Goal: Task Accomplishment & Management: Complete application form

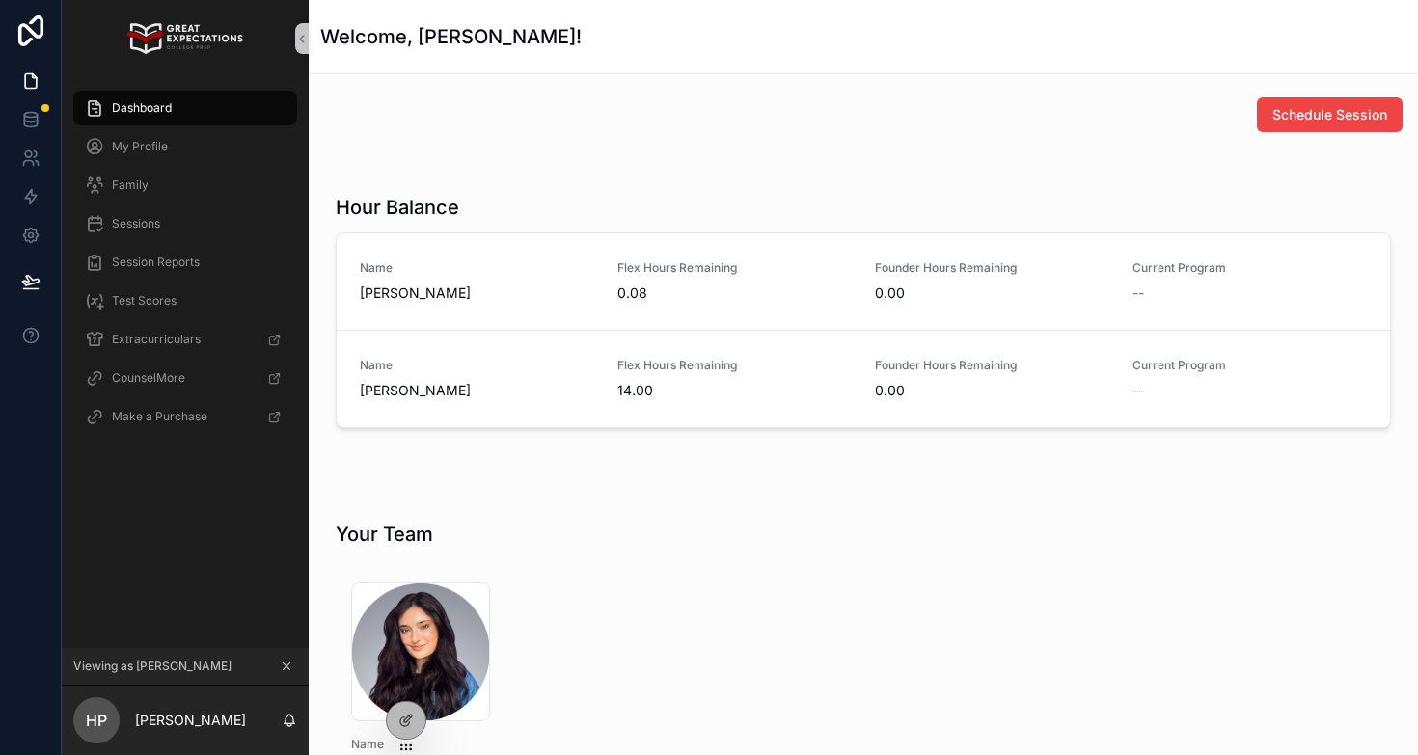
click at [285, 668] on icon "scrollable content" at bounding box center [287, 667] width 14 height 14
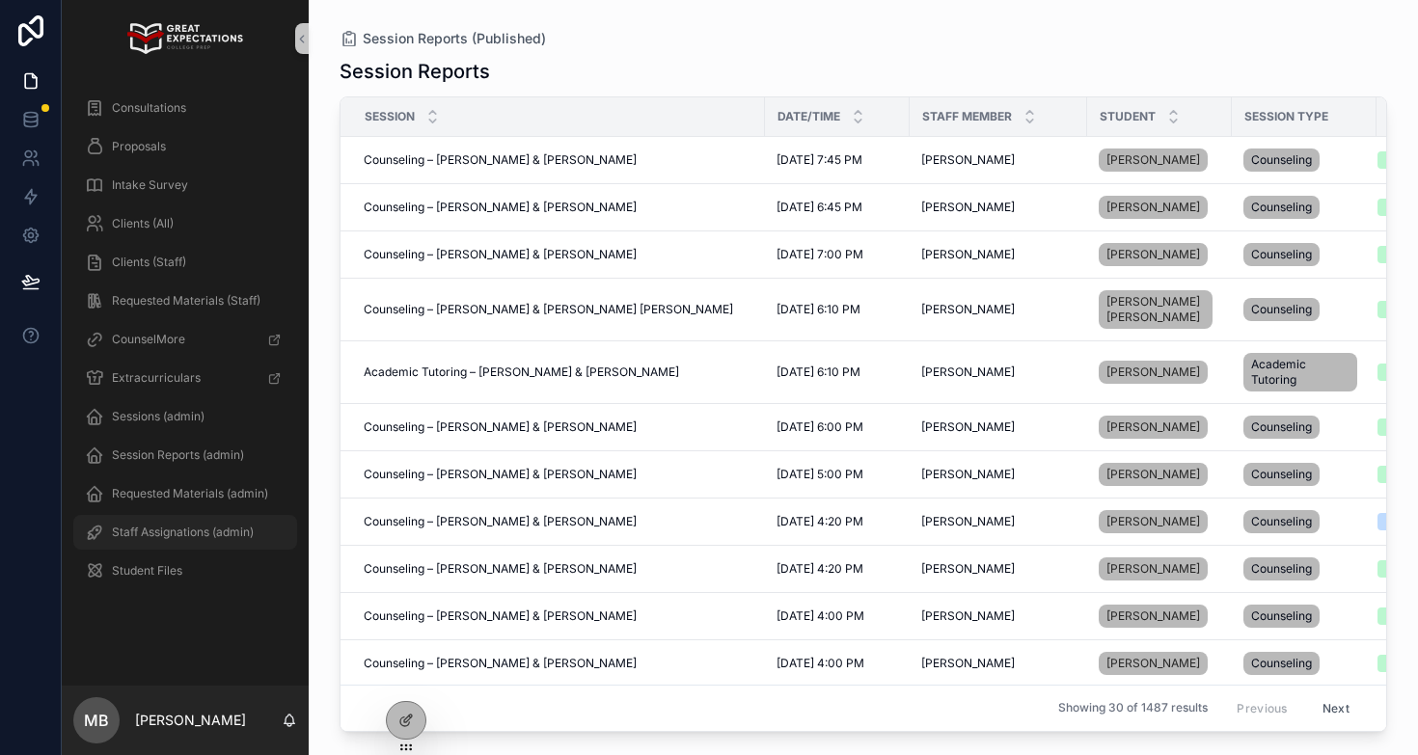
click at [176, 538] on span "Staff Assignations (admin)" at bounding box center [183, 532] width 142 height 15
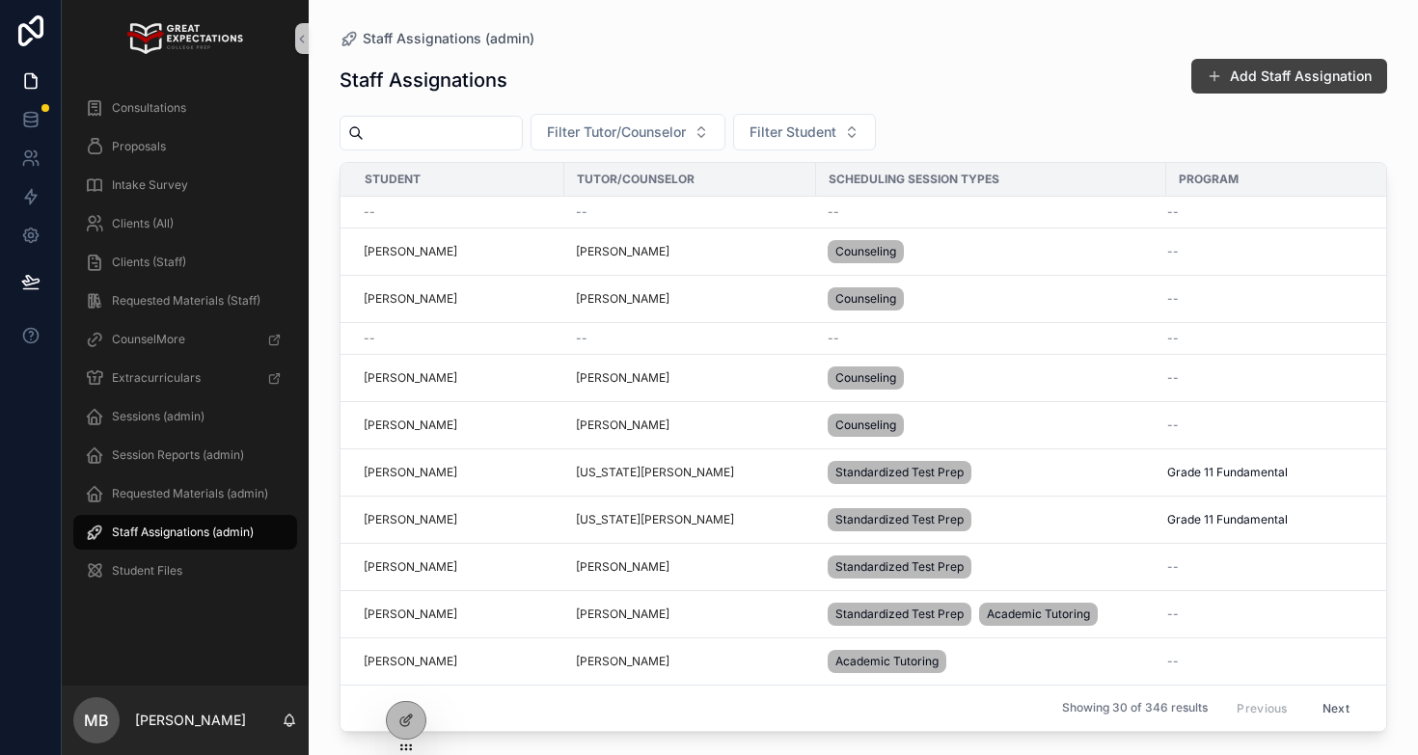
click at [1197, 81] on button "Add Staff Assignation" at bounding box center [1289, 76] width 196 height 35
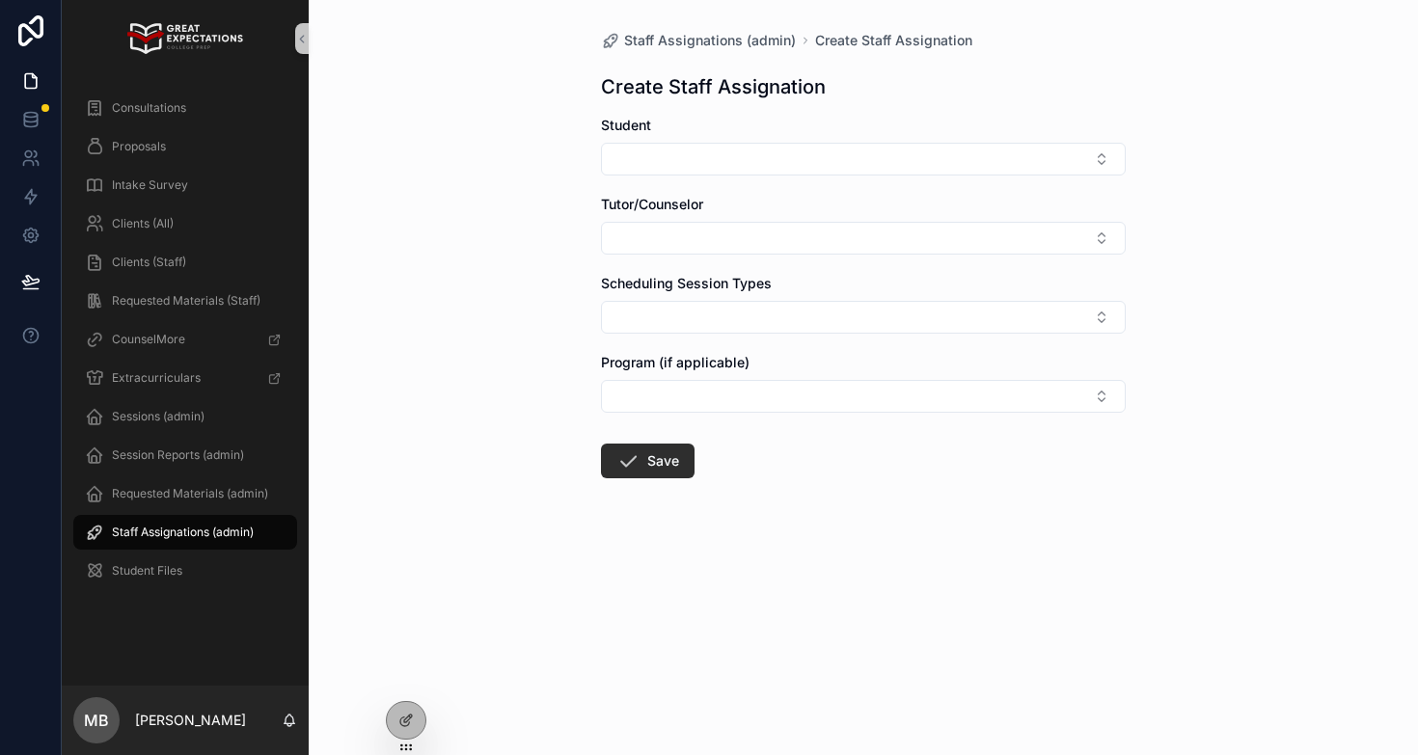
click at [674, 176] on form "Student Tutor/Counselor Scheduling Session Types Program (if applicable) Save" at bounding box center [863, 359] width 525 height 486
click at [674, 164] on button "Select Button" at bounding box center [863, 159] width 525 height 33
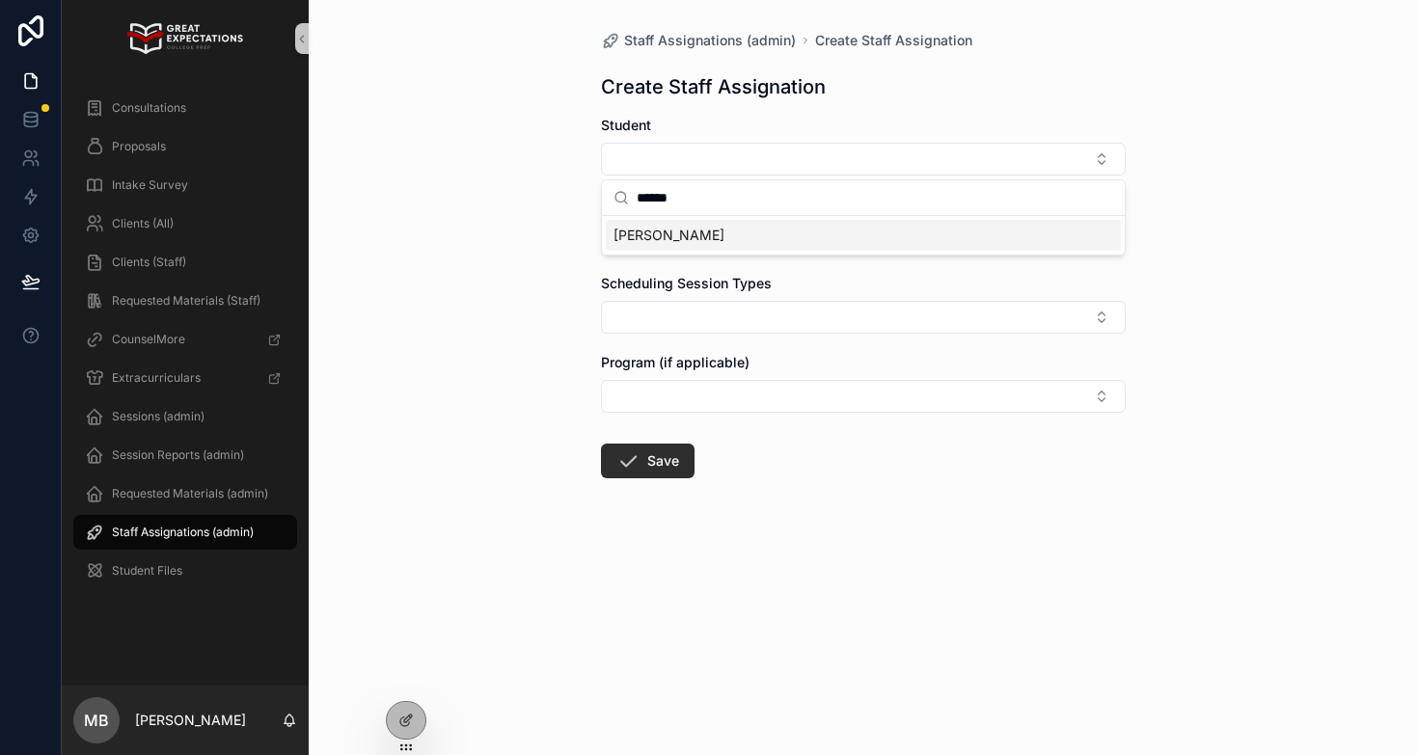
type input "******"
click at [690, 228] on span "[PERSON_NAME]" at bounding box center [668, 235] width 111 height 19
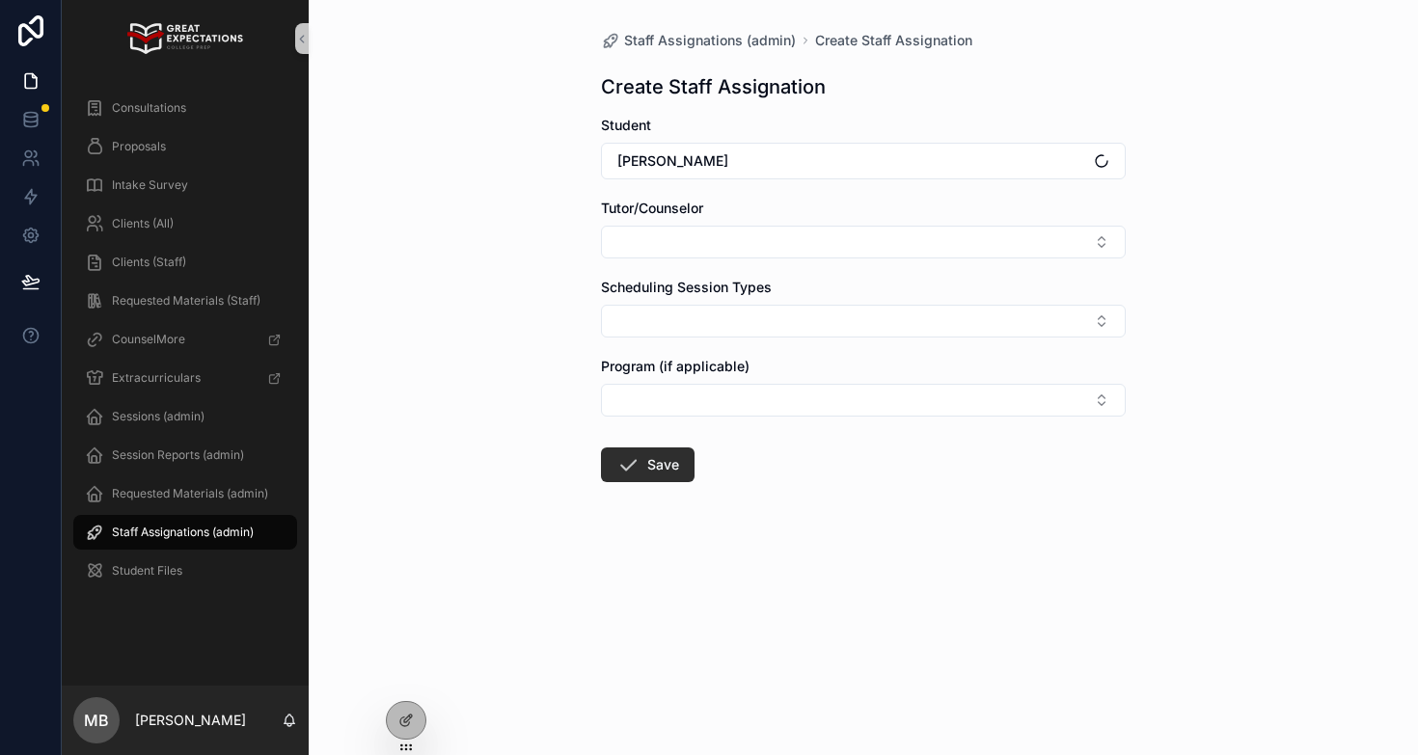
click at [679, 259] on form "Student [PERSON_NAME]/Counselor Scheduling Session Types Program (if applicable…" at bounding box center [863, 361] width 525 height 490
click at [679, 249] on button "Select Button" at bounding box center [863, 242] width 525 height 33
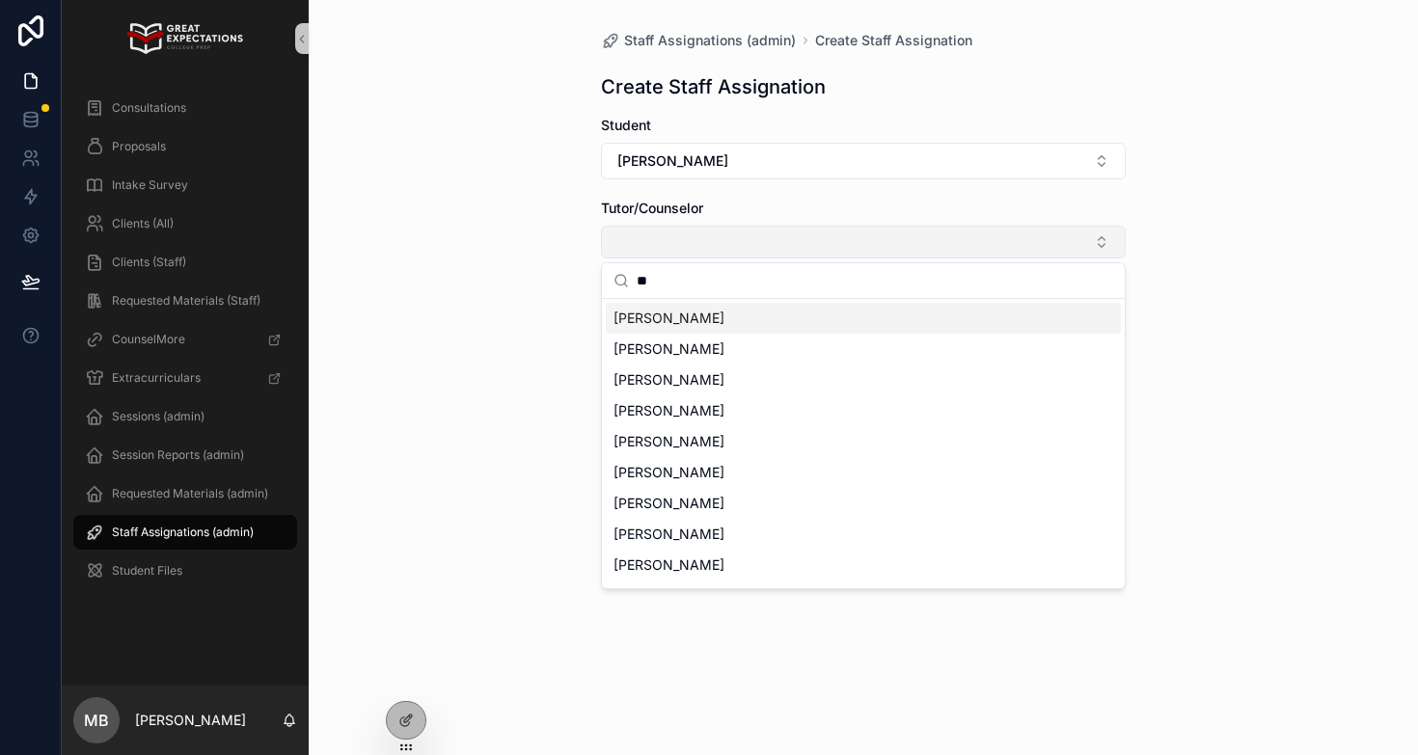
type input "*"
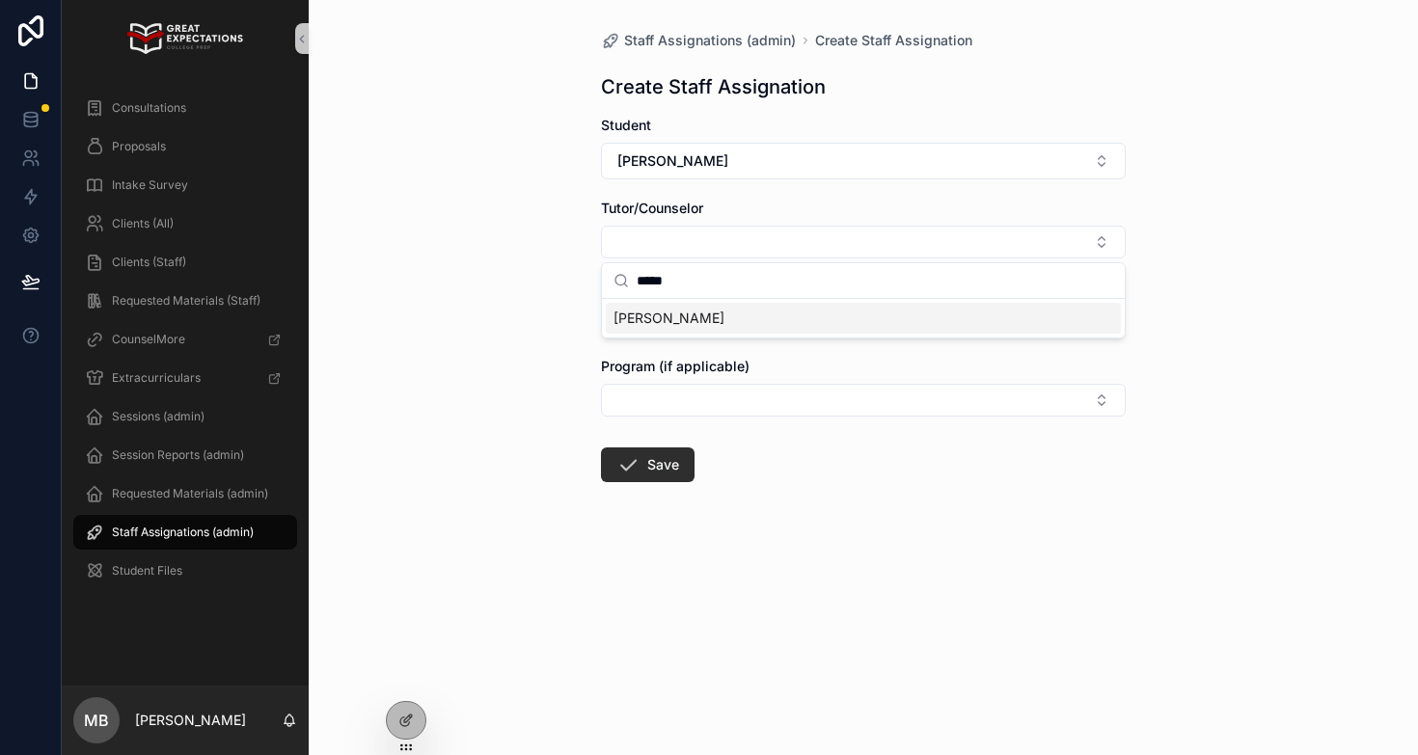
type input "*****"
click at [672, 312] on span "[PERSON_NAME]" at bounding box center [668, 318] width 111 height 19
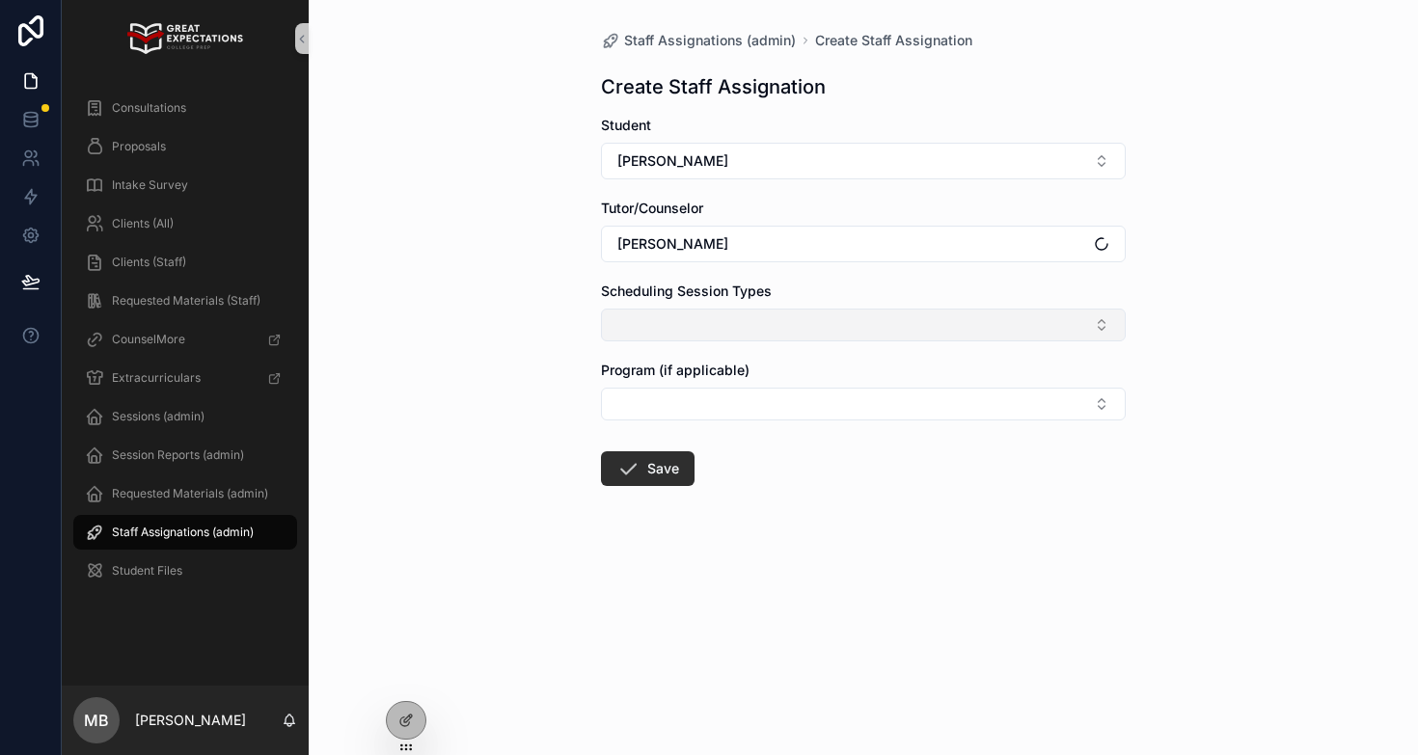
click at [672, 333] on button "Select Button" at bounding box center [863, 325] width 525 height 33
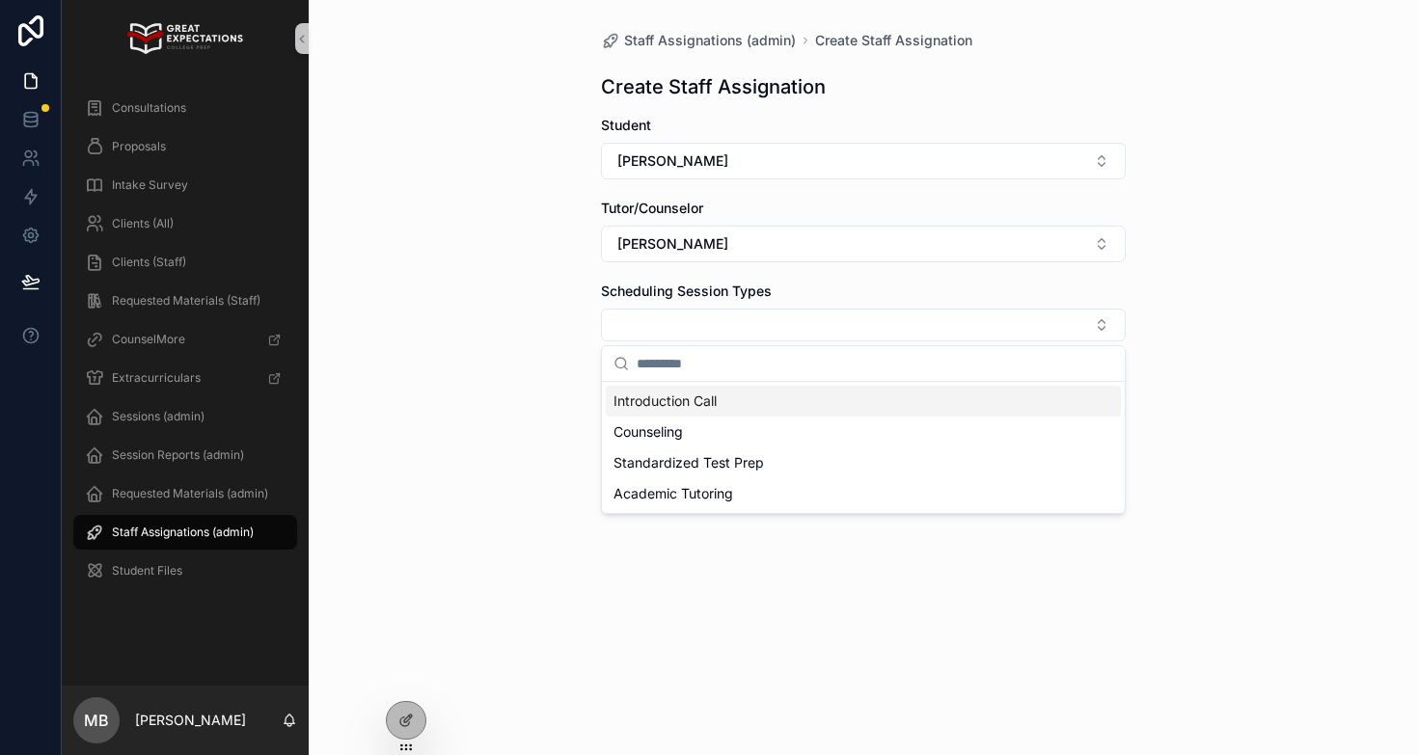
click at [666, 401] on span "Introduction Call" at bounding box center [664, 401] width 103 height 19
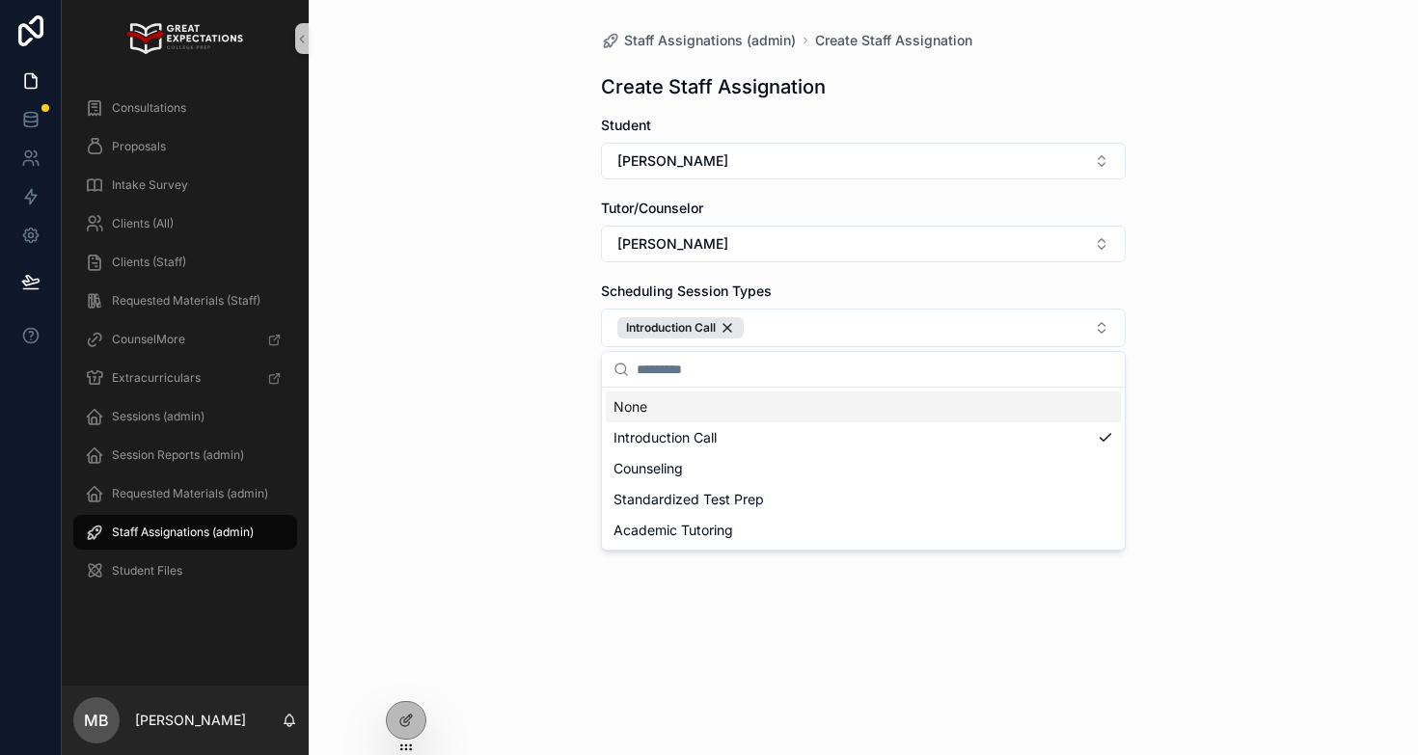
click at [533, 432] on div "Staff Assignations (admin) Create Staff Assignation Create Staff Assignation St…" at bounding box center [863, 377] width 1109 height 755
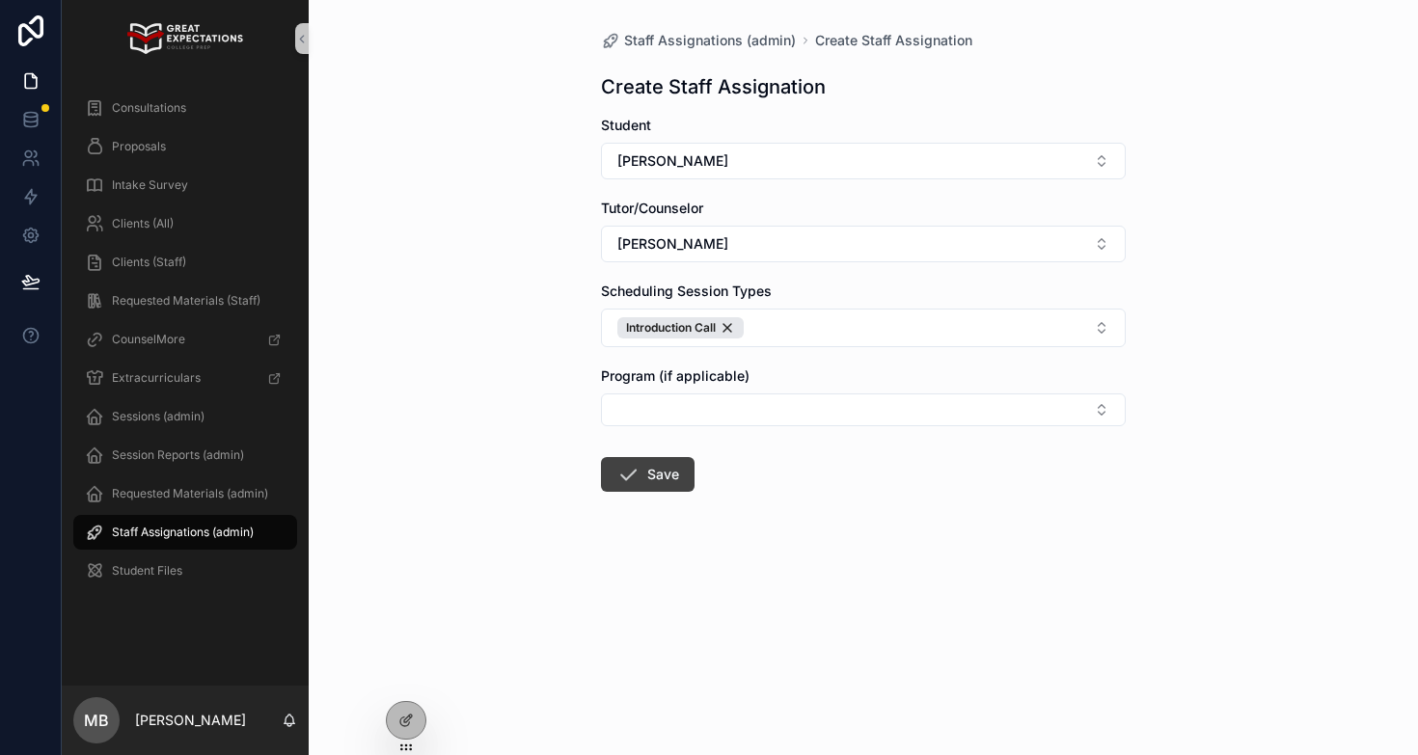
click at [651, 475] on button "Save" at bounding box center [648, 474] width 94 height 35
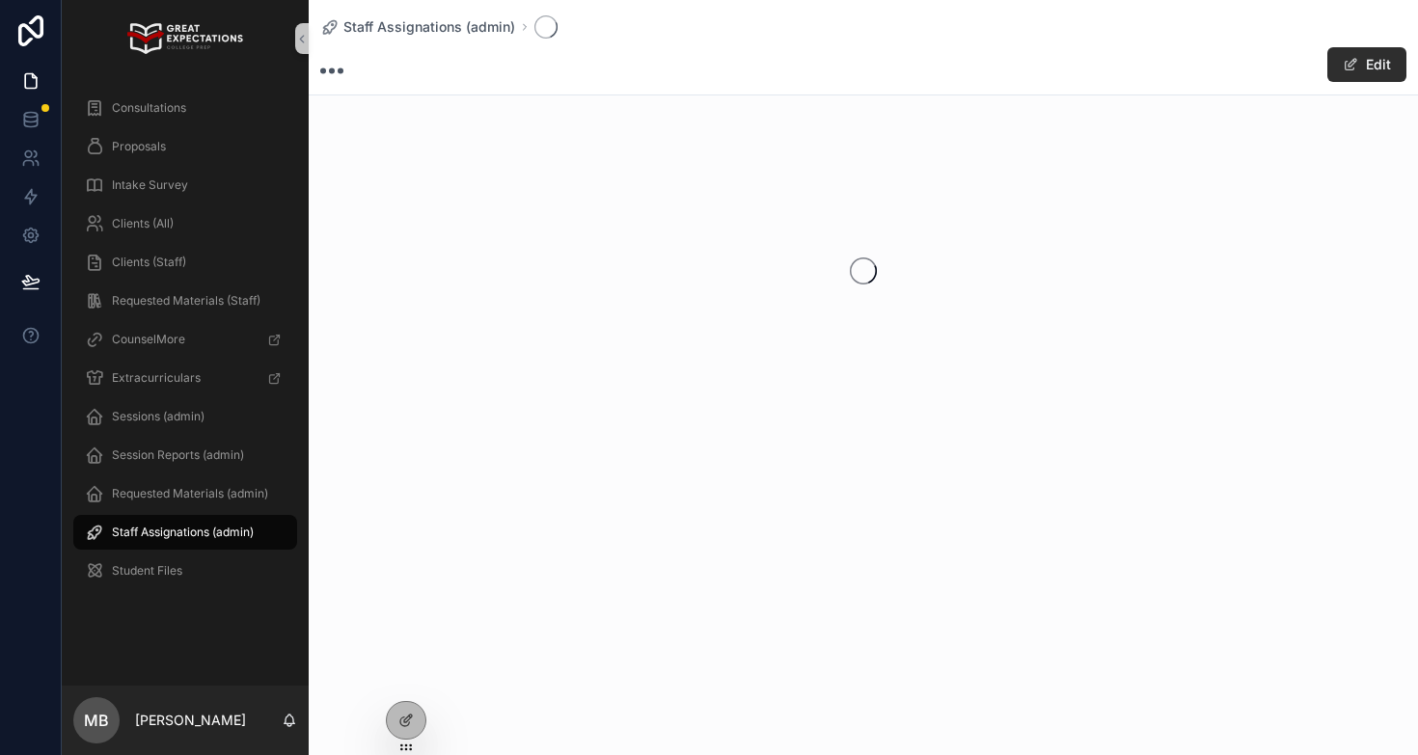
click at [149, 533] on span "Staff Assignations (admin)" at bounding box center [183, 532] width 142 height 15
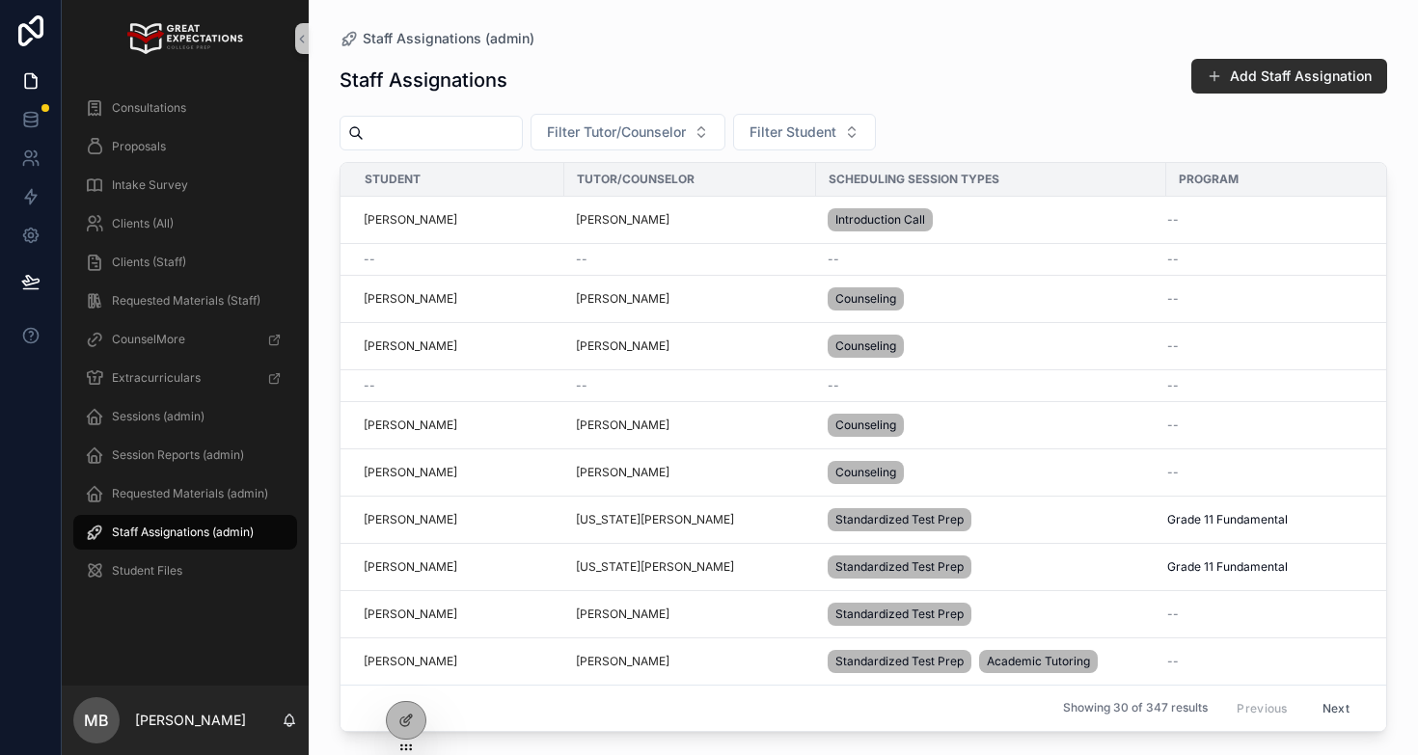
click at [144, 529] on span "Staff Assignations (admin)" at bounding box center [183, 532] width 142 height 15
click at [838, 68] on div "Staff Assignations Add Staff Assignation" at bounding box center [862, 80] width 1047 height 44
click at [835, 57] on div "Staff Assignations Add Staff Assignation Filter Tutor/Counselor Filter Student …" at bounding box center [862, 389] width 1047 height 686
